Goal: Use online tool/utility: Utilize a website feature to perform a specific function

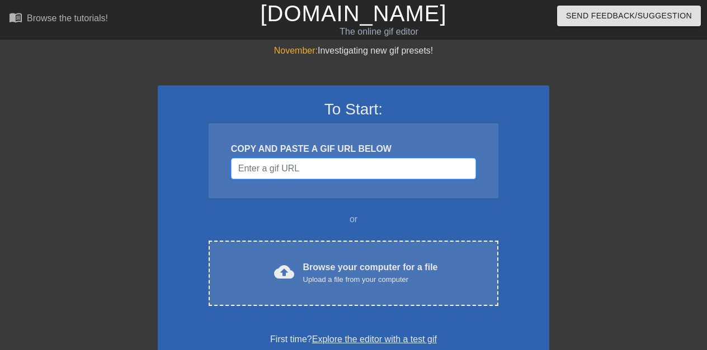
click at [322, 166] on input "Username" at bounding box center [353, 168] width 245 height 21
paste input "data:image/jpeg;base64,/9j/4AAQSkZJRgABAQAAAQABAAD/2wCEAAkGBwgHBgkIBwgKCgkLDRYP…"
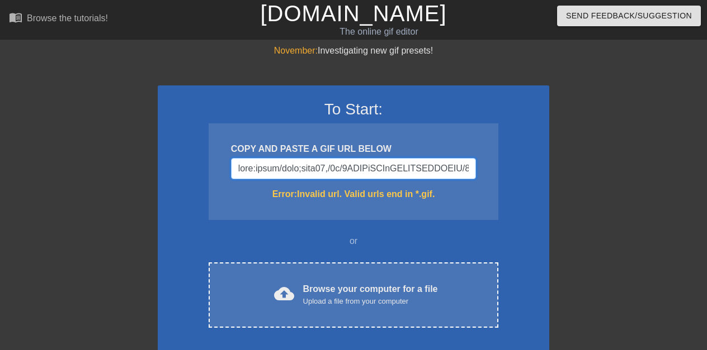
click at [322, 166] on input "Username" at bounding box center [353, 168] width 245 height 21
paste input "HkA3AMBIgACEQEDEQH/xAAcAAACAwEBAQEAAAAAAAAAAAAEBQMGBwIBAAj/xABLEAACAQMCAwQGAg4H…"
click at [322, 166] on input "Username" at bounding box center [353, 168] width 245 height 21
paste input "xMTEhUTExMVFRUXGRgXGRgXGRcYGhgaHhcXGBgdFxgYHygiGxolHRcXITEhJSkrLi4uHR8zODMtNygt…"
click at [322, 166] on input "Username" at bounding box center [353, 168] width 245 height 21
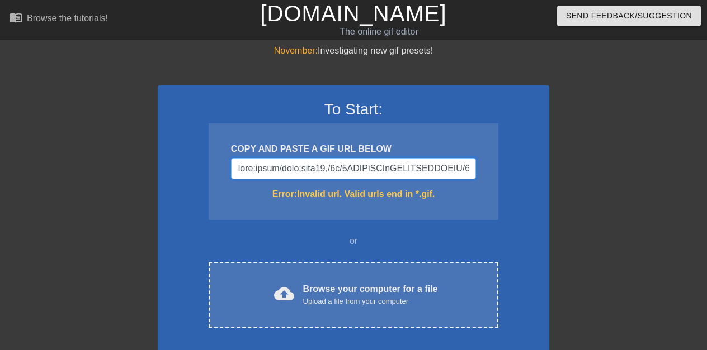
paste input "WFRUXGBoaGBgYGBoeFxoYGBgYFxcaFxcYHSggGhslGxcXIjEhJSkrLi4uGB8zODMtNygtLisBCgoKDg…"
type input "data:image/jpeg;base64,/9j/4AAQSkZJRgABAQAAAQABAAD/2wCEAAkGBxMTEhUTExMWFRUXGBoa…"
click at [322, 166] on input "Username" at bounding box center [353, 168] width 245 height 21
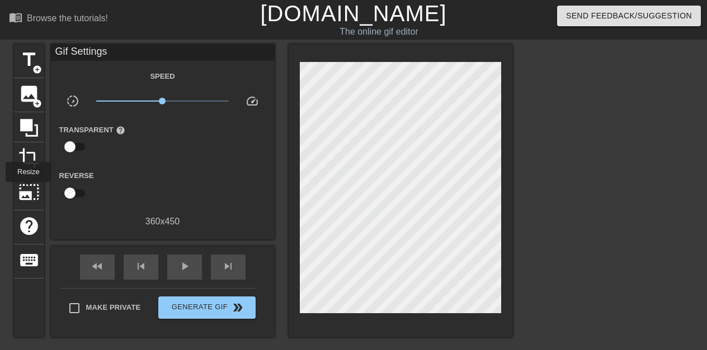
click at [29, 190] on span "photo_size_select_large" at bounding box center [28, 192] width 21 height 21
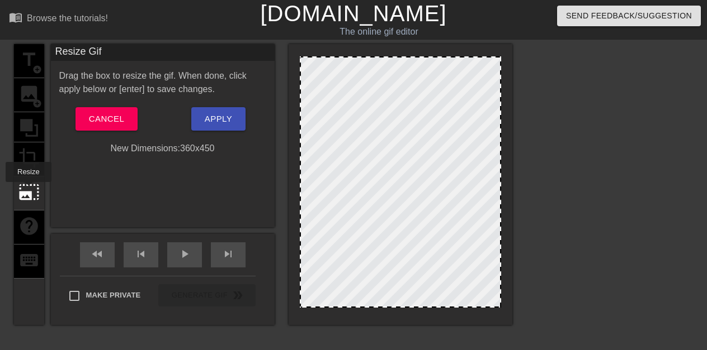
click at [29, 190] on span "photo_size_select_large" at bounding box center [28, 192] width 21 height 21
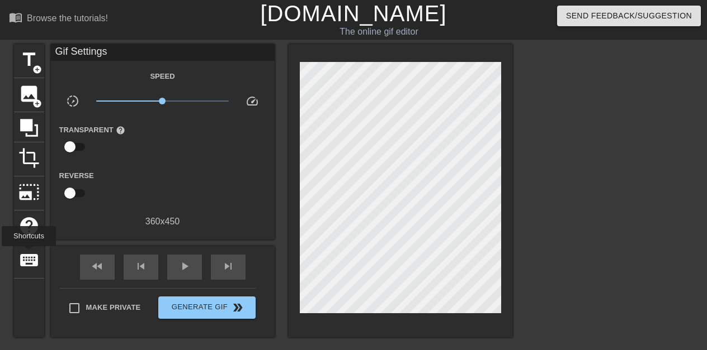
click at [29, 254] on span "keyboard" at bounding box center [28, 260] width 21 height 21
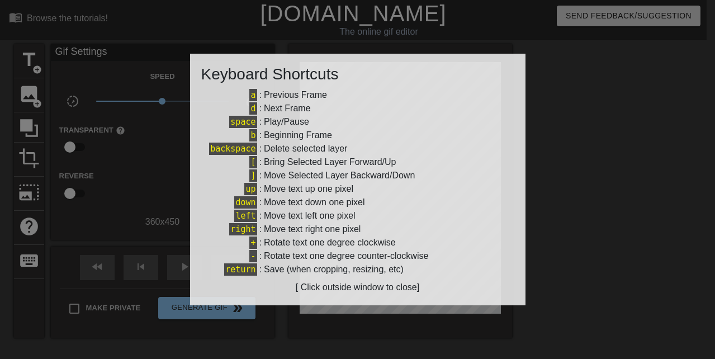
click at [358, 299] on div "Keyboard Shortcuts a : Previous Frame d : Next Frame space : Play/Pause b : Beg…" at bounding box center [357, 180] width 335 height 252
click at [572, 198] on div at bounding box center [357, 179] width 715 height 359
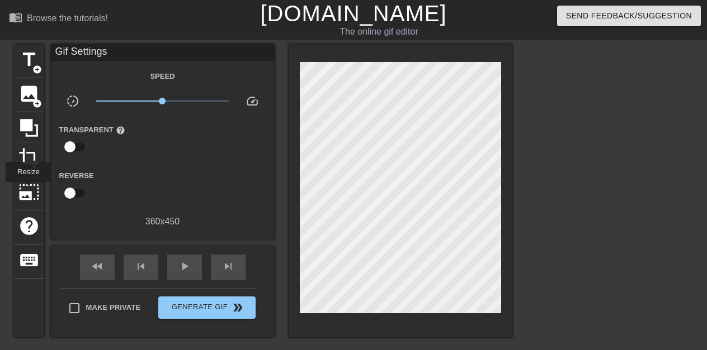
click at [29, 190] on span "photo_size_select_large" at bounding box center [28, 192] width 21 height 21
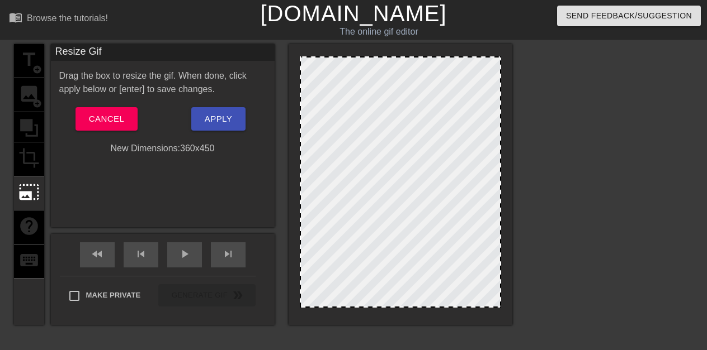
click at [193, 142] on div "New Dimensions: 360 x 450" at bounding box center [163, 148] width 224 height 13
click at [107, 118] on span "Cancel" at bounding box center [106, 119] width 35 height 15
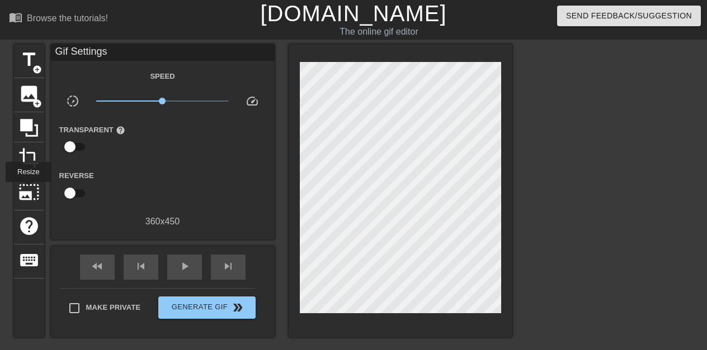
click at [29, 190] on span "photo_size_select_large" at bounding box center [28, 192] width 21 height 21
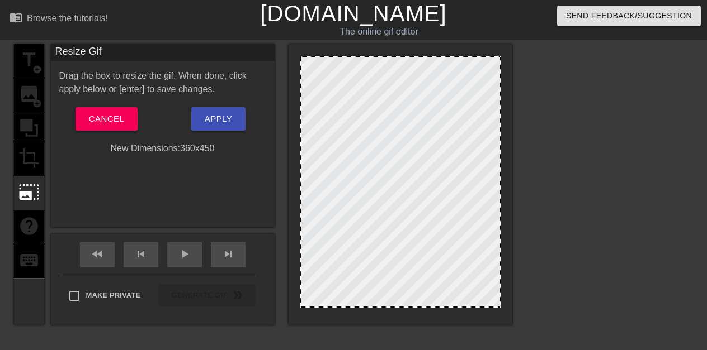
click at [29, 154] on div "title add_circle image add_circle crop photo_size_select_large help keyboard" at bounding box center [29, 184] width 30 height 281
drag, startPoint x: 499, startPoint y: 303, endPoint x: 508, endPoint y: 295, distance: 12.3
click at [508, 295] on div at bounding box center [400, 184] width 224 height 281
click at [107, 118] on span "Cancel" at bounding box center [106, 119] width 35 height 15
